Goal: Find specific page/section: Find specific page/section

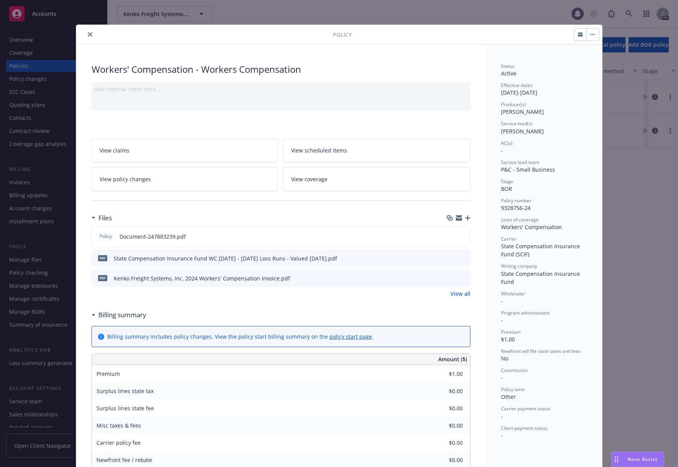
click at [85, 31] on button "close" at bounding box center [89, 34] width 9 height 9
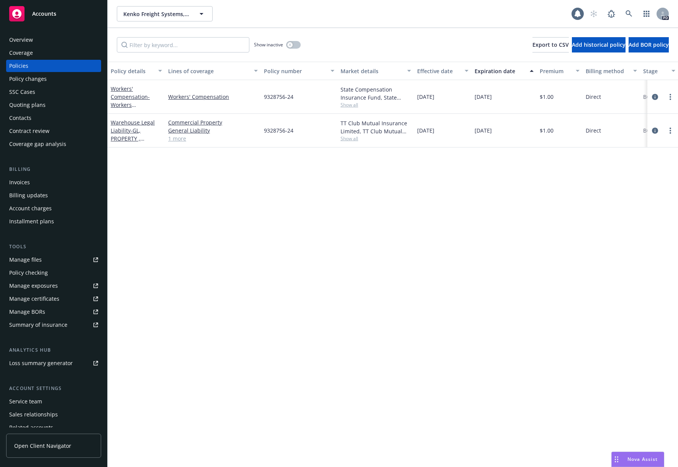
click at [25, 39] on div "Overview" at bounding box center [21, 40] width 24 height 12
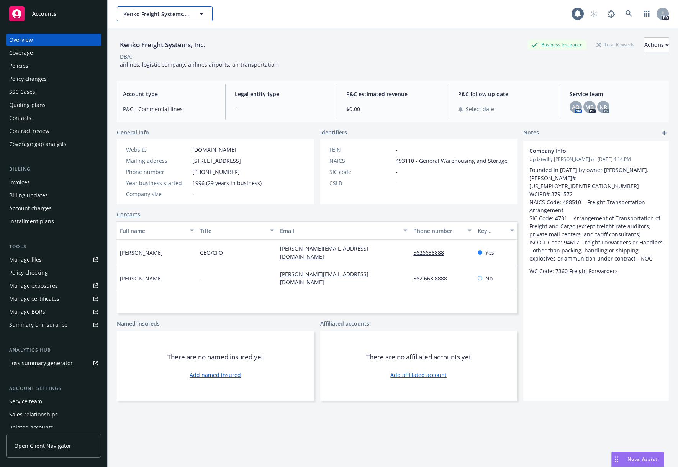
click at [179, 14] on span "Kenko Freight Systems, Inc." at bounding box center [156, 14] width 66 height 8
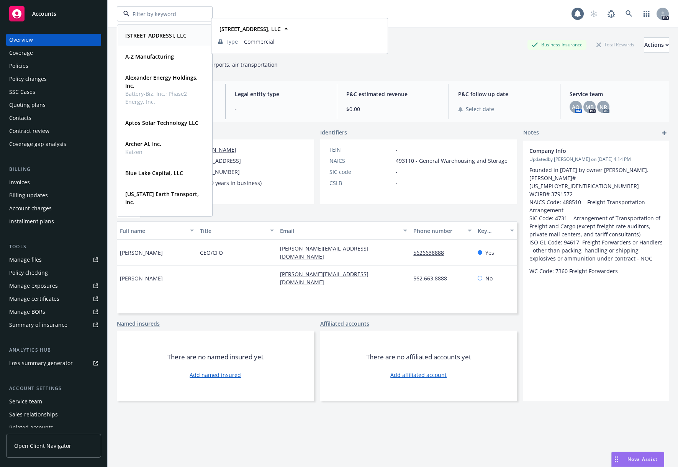
click at [177, 36] on strong "[STREET_ADDRESS], LLC" at bounding box center [155, 35] width 61 height 7
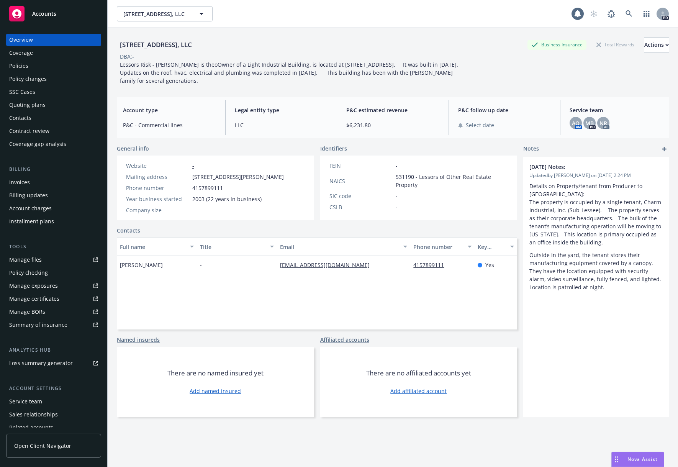
click at [19, 65] on div "Policies" at bounding box center [18, 66] width 19 height 12
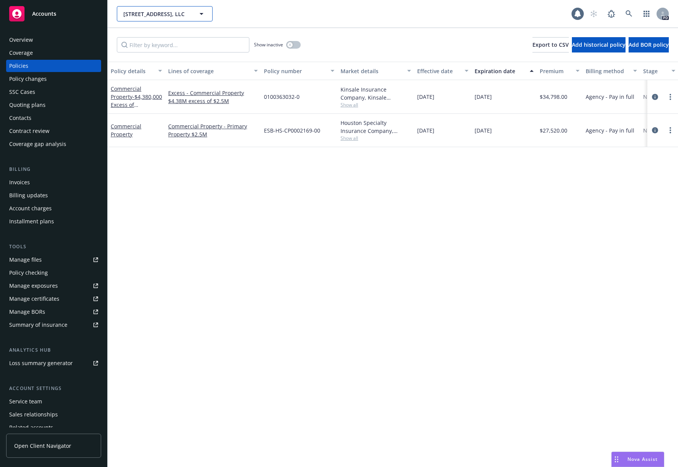
click at [180, 11] on span "[STREET_ADDRESS], LLC" at bounding box center [156, 14] width 66 height 8
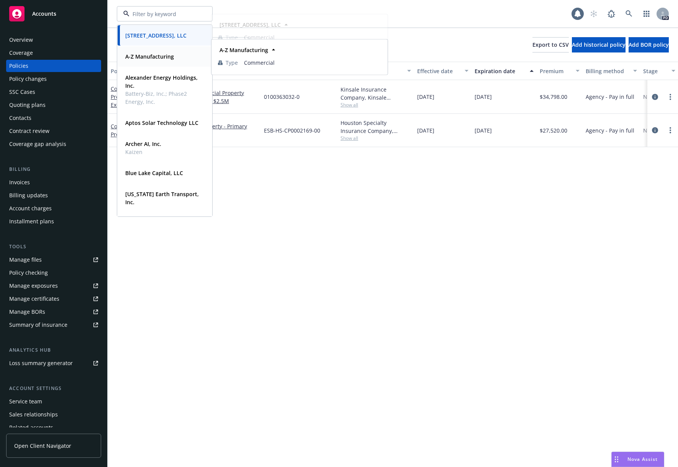
click at [167, 58] on strong "A-Z Manufacturing" at bounding box center [149, 56] width 49 height 7
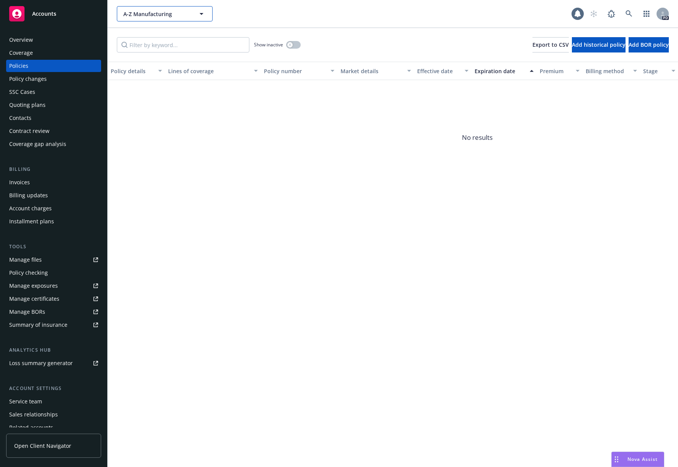
drag, startPoint x: 125, startPoint y: 18, endPoint x: 131, endPoint y: 17, distance: 6.6
click at [126, 18] on button "A-Z Manufacturing" at bounding box center [165, 13] width 96 height 15
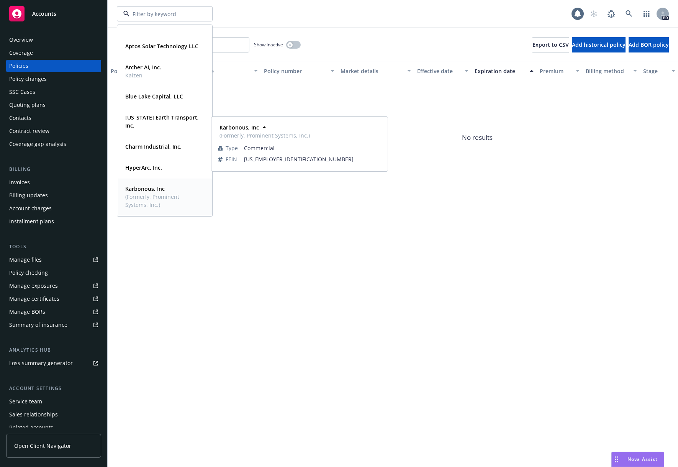
scroll to position [153, 0]
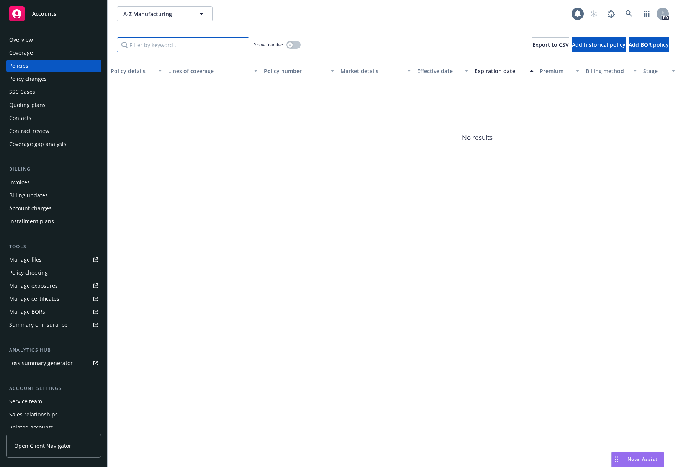
click at [179, 41] on input "Filter by keyword..." at bounding box center [183, 44] width 132 height 15
click at [165, 15] on span "A-Z Manufacturing" at bounding box center [156, 14] width 66 height 8
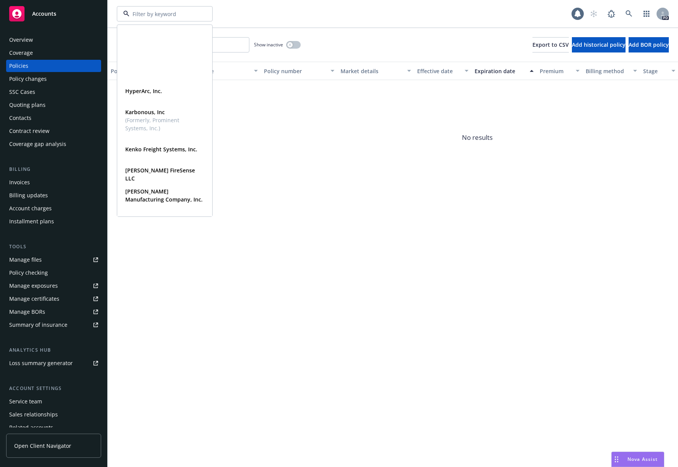
scroll to position [247, 0]
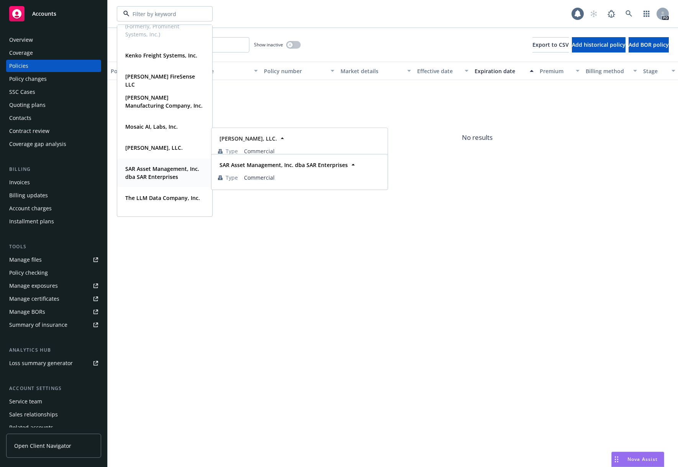
click at [157, 175] on strong "SAR Asset Management, Inc. dba SAR Enterprises" at bounding box center [162, 172] width 74 height 15
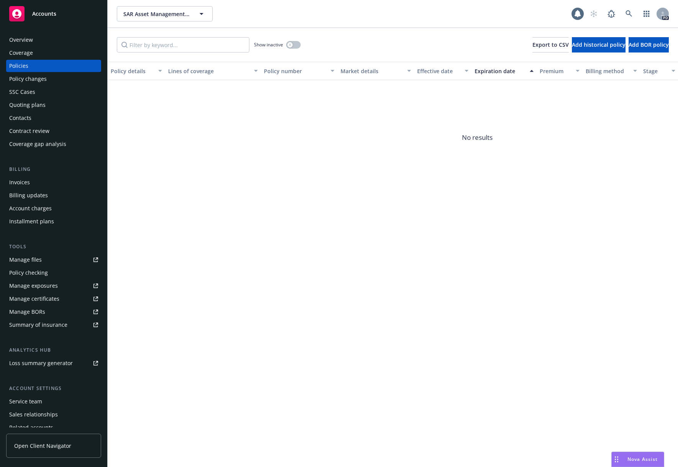
click at [16, 36] on div "Overview" at bounding box center [21, 40] width 24 height 12
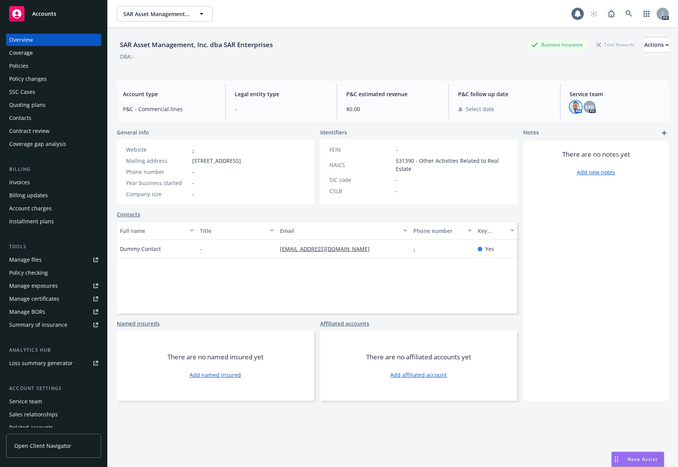
click at [572, 110] on img at bounding box center [575, 107] width 12 height 12
click at [629, 320] on div "There are no notes yet Add new notes" at bounding box center [595, 270] width 145 height 260
click at [20, 108] on div "Quoting plans" at bounding box center [27, 105] width 36 height 12
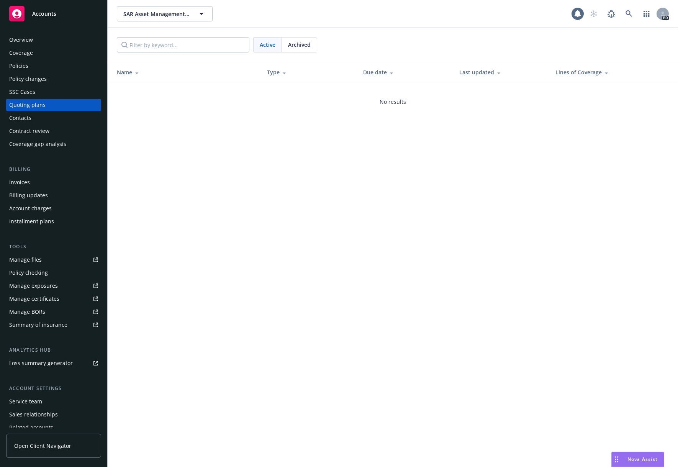
click at [33, 106] on div "Quoting plans" at bounding box center [27, 105] width 36 height 12
click at [21, 67] on div "Policies" at bounding box center [18, 66] width 19 height 12
